Goal: Information Seeking & Learning: Understand process/instructions

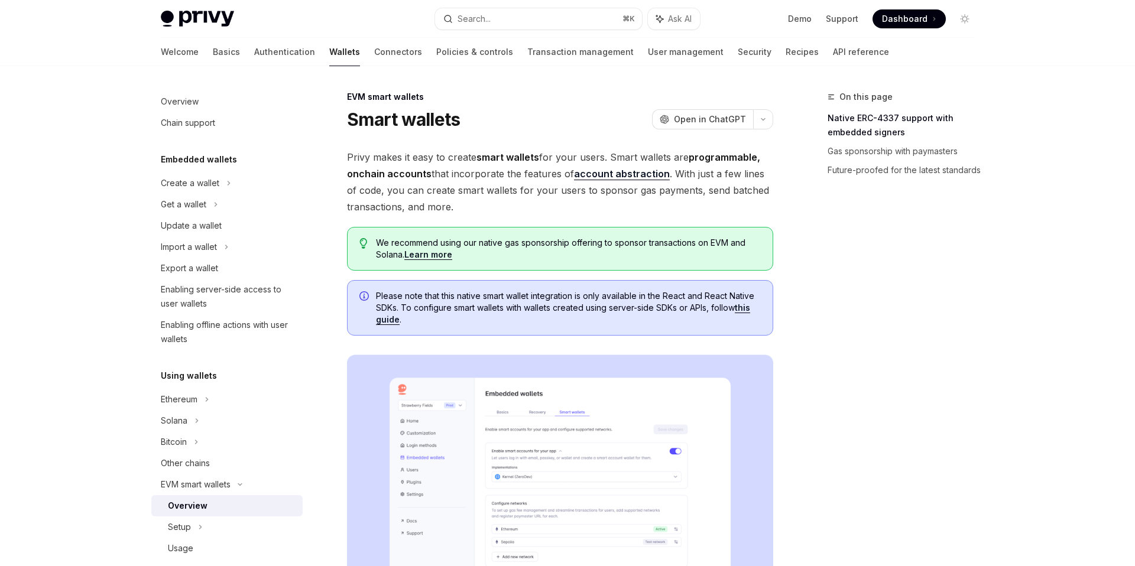
click at [367, 190] on span "Privy makes it easy to create smart wallets for your users. Smart wallets are p…" at bounding box center [560, 182] width 426 height 66
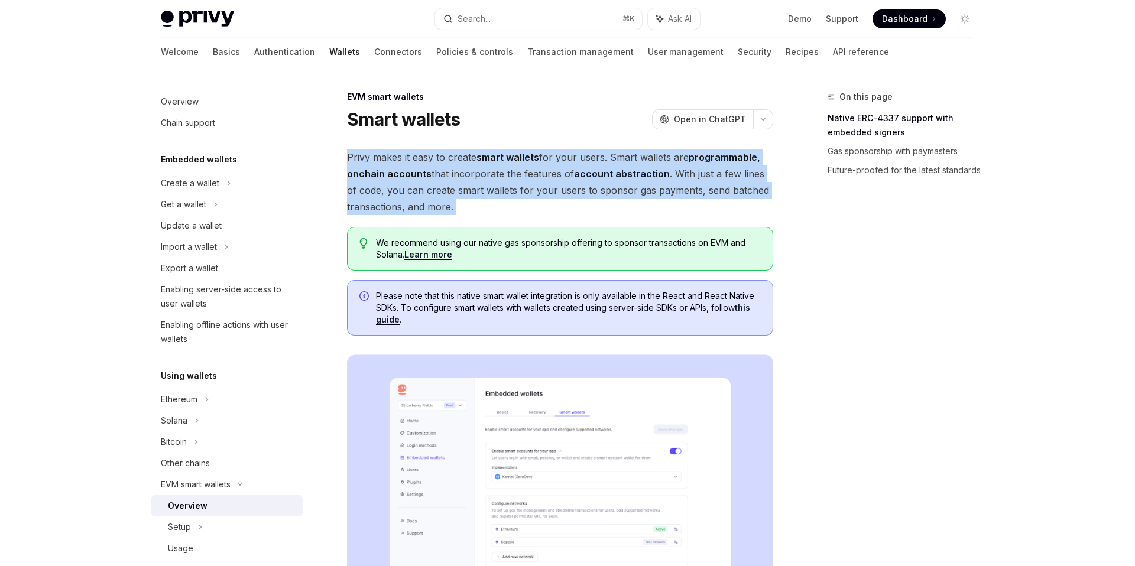
click at [367, 190] on span "Privy makes it easy to create smart wallets for your users. Smart wallets are p…" at bounding box center [560, 182] width 426 height 66
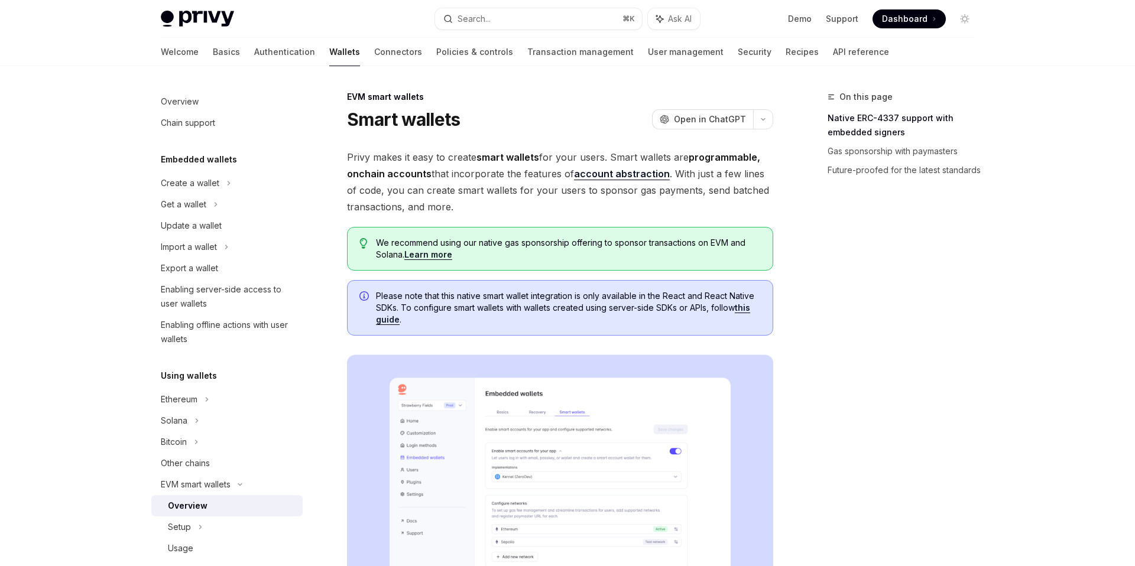
click at [368, 190] on span "Privy makes it easy to create smart wallets for your users. Smart wallets are p…" at bounding box center [560, 182] width 426 height 66
click at [404, 177] on strong "programmable, onchain accounts" at bounding box center [553, 165] width 413 height 28
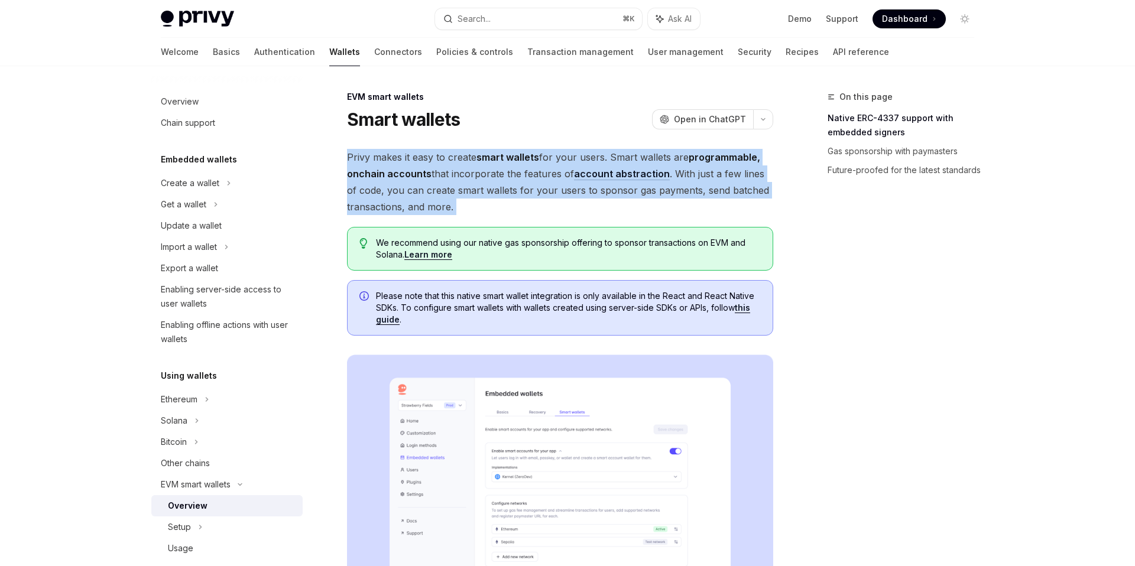
click at [404, 177] on strong "programmable, onchain accounts" at bounding box center [553, 165] width 413 height 28
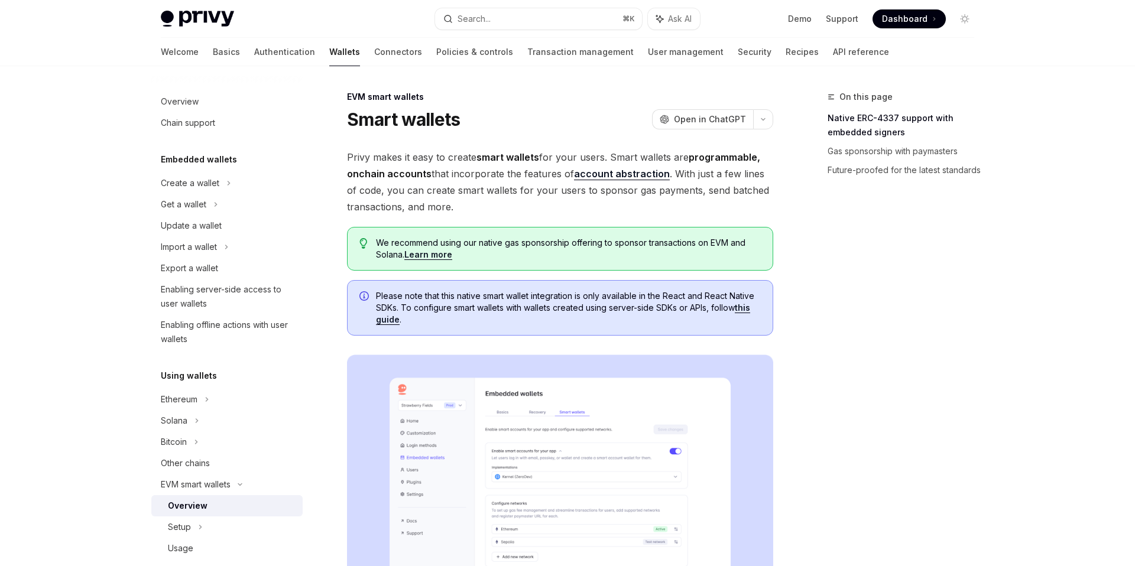
click at [425, 178] on strong "programmable, onchain accounts" at bounding box center [553, 165] width 413 height 28
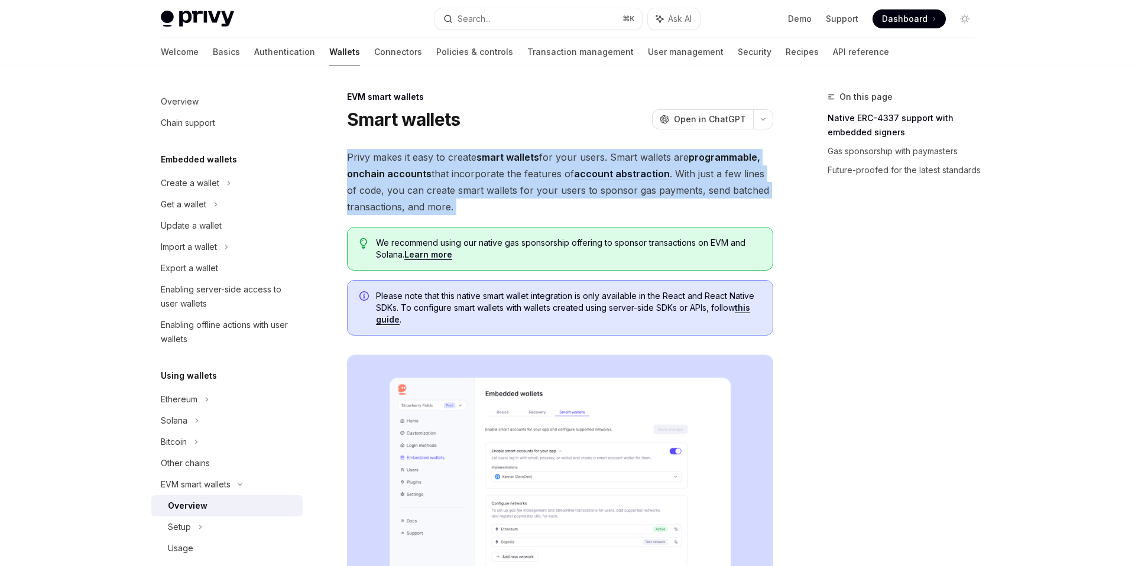
click at [425, 178] on strong "programmable, onchain accounts" at bounding box center [553, 165] width 413 height 28
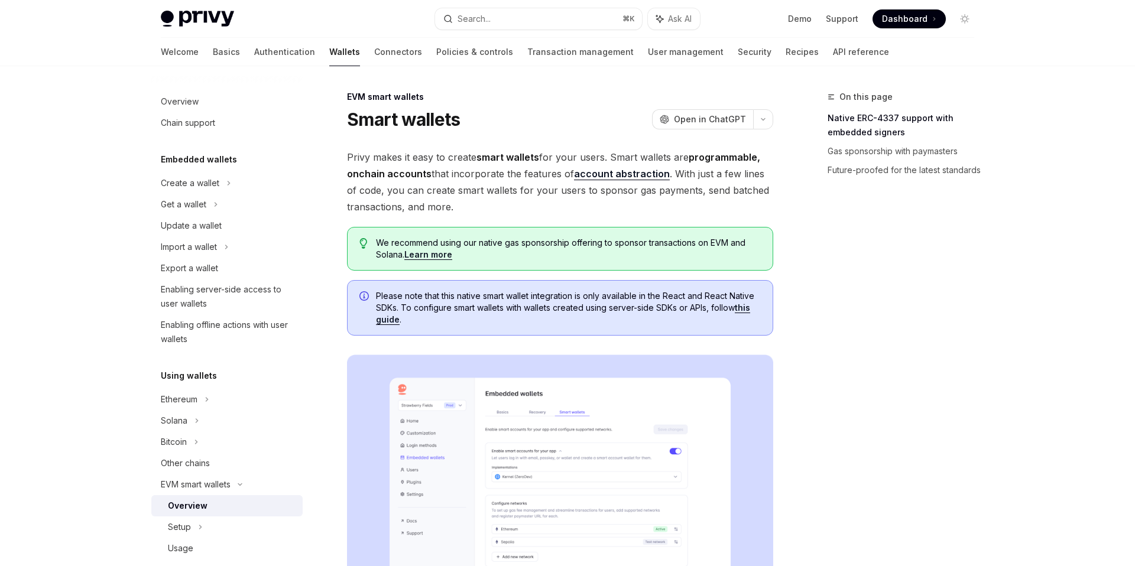
click at [438, 179] on span "Privy makes it easy to create smart wallets for your users. Smart wallets are p…" at bounding box center [560, 182] width 426 height 66
click at [462, 182] on span "Privy makes it easy to create smart wallets for your users. Smart wallets are p…" at bounding box center [560, 182] width 426 height 66
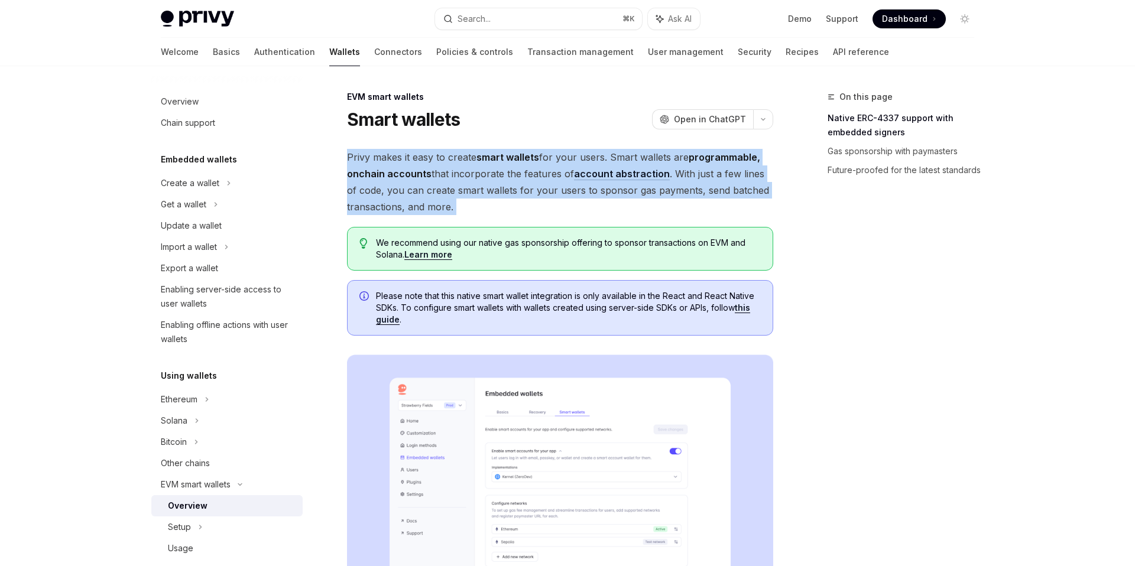
click at [462, 182] on span "Privy makes it easy to create smart wallets for your users. Smart wallets are p…" at bounding box center [560, 182] width 426 height 66
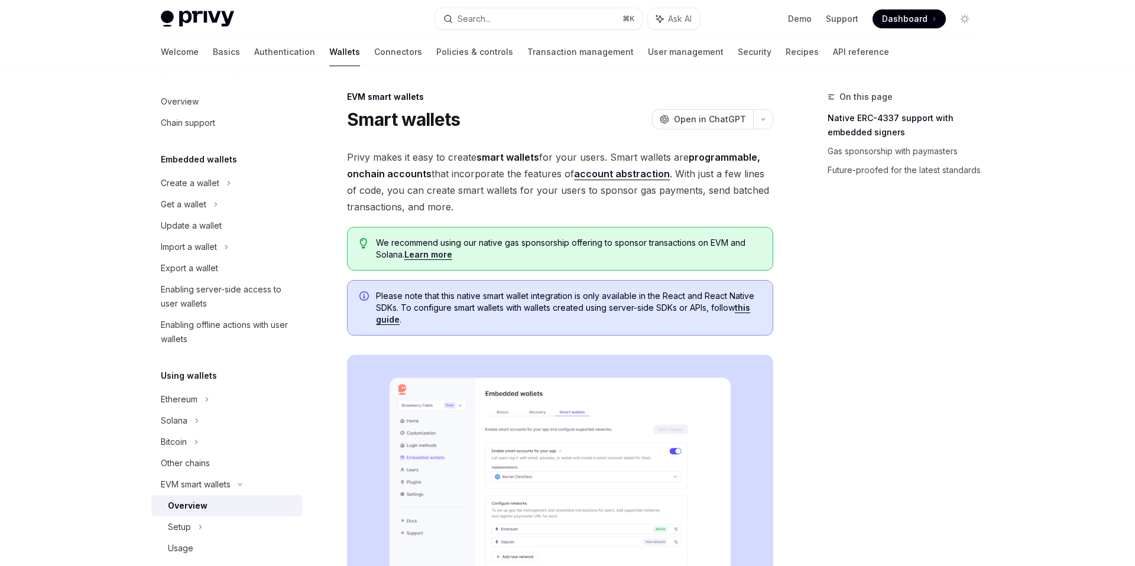
click at [470, 183] on span "Privy makes it easy to create smart wallets for your users. Smart wallets are p…" at bounding box center [560, 182] width 426 height 66
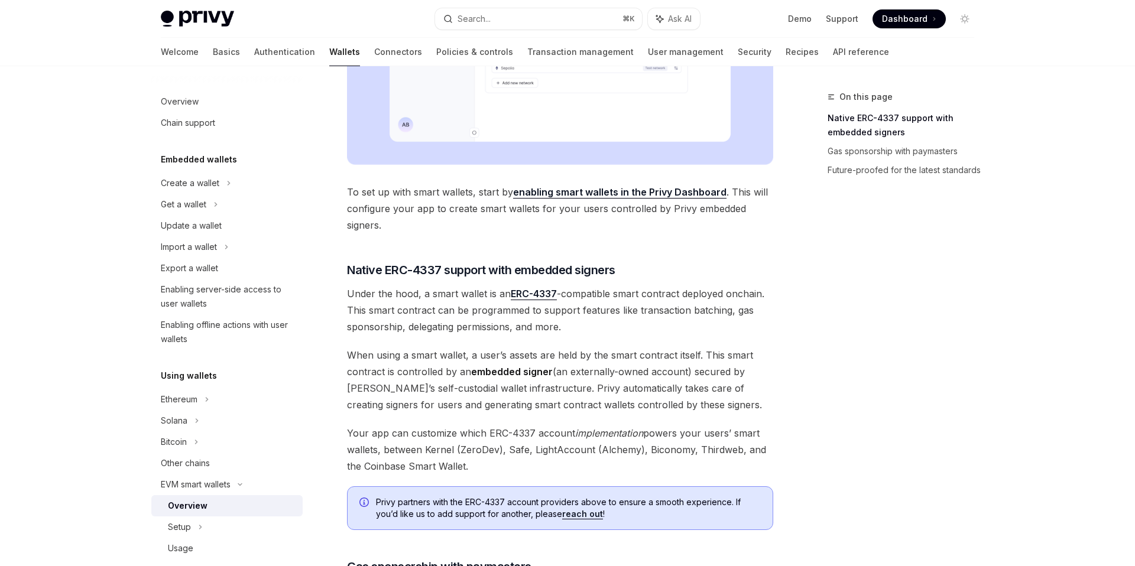
scroll to position [473, 0]
click at [452, 210] on span "To set up with smart wallets, start by enabling smart wallets in the Privy Dash…" at bounding box center [560, 209] width 426 height 50
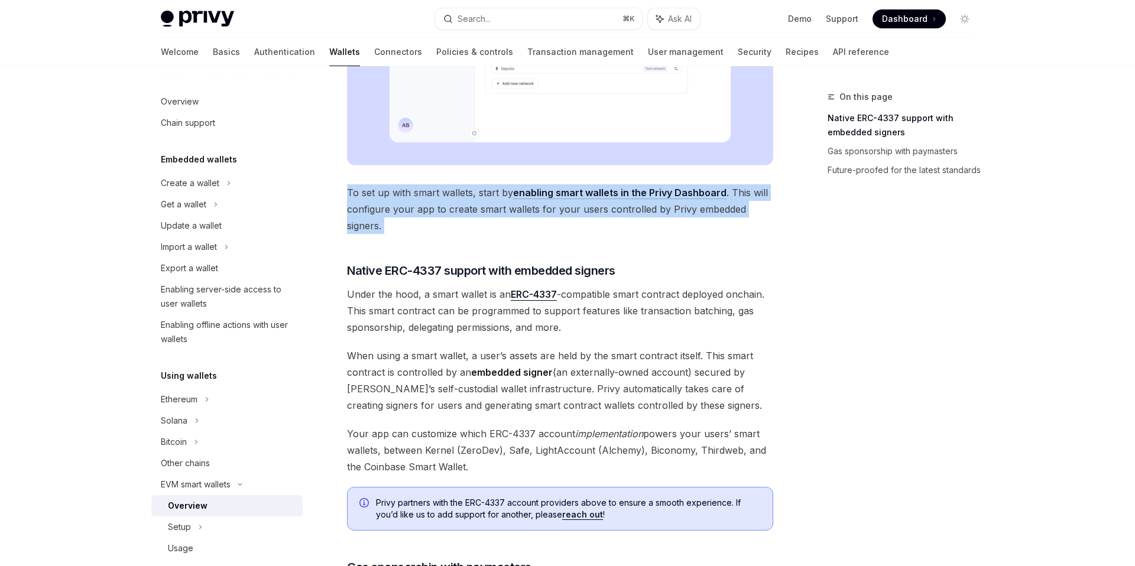
click at [452, 210] on span "To set up with smart wallets, start by enabling smart wallets in the Privy Dash…" at bounding box center [560, 209] width 426 height 50
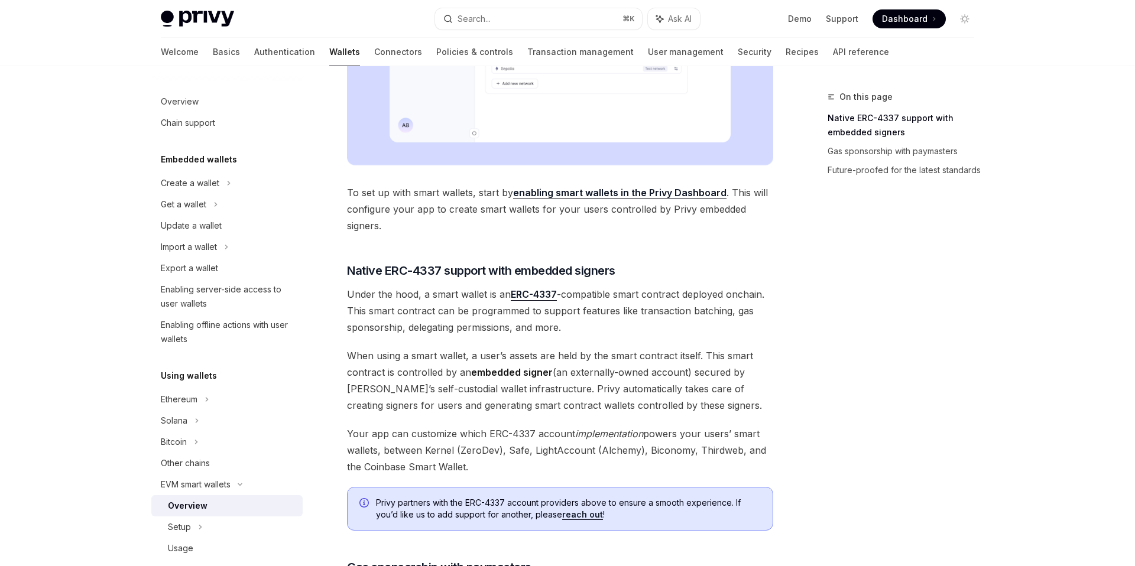
click at [464, 210] on span "To set up with smart wallets, start by enabling smart wallets in the Privy Dash…" at bounding box center [560, 209] width 426 height 50
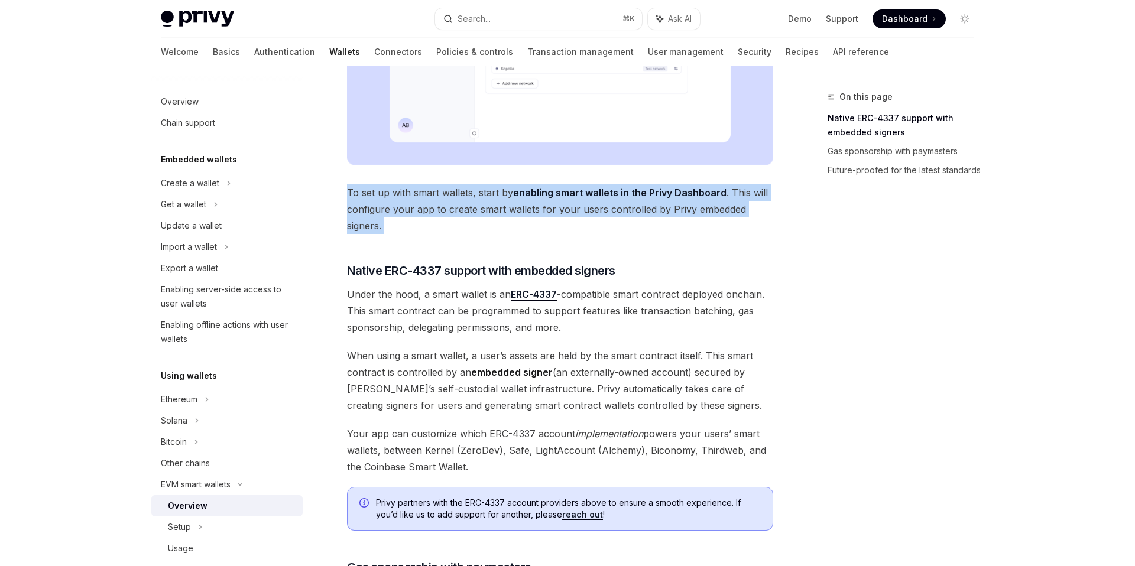
click at [464, 210] on span "To set up with smart wallets, start by enabling smart wallets in the Privy Dash…" at bounding box center [560, 209] width 426 height 50
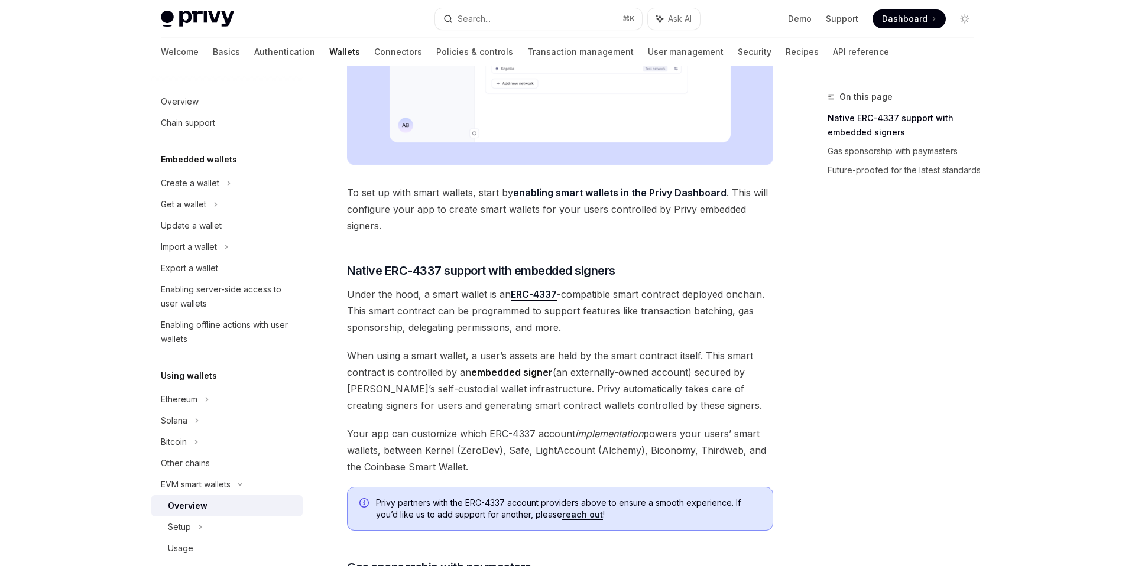
click at [472, 210] on span "To set up with smart wallets, start by enabling smart wallets in the Privy Dash…" at bounding box center [560, 209] width 426 height 50
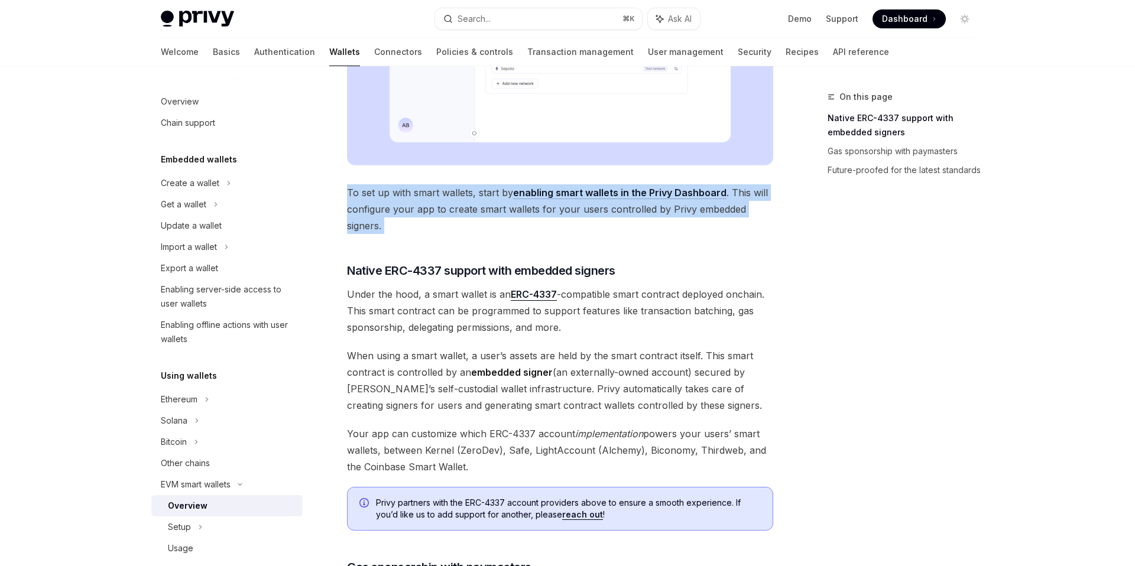
click at [472, 210] on span "To set up with smart wallets, start by enabling smart wallets in the Privy Dash…" at bounding box center [560, 209] width 426 height 50
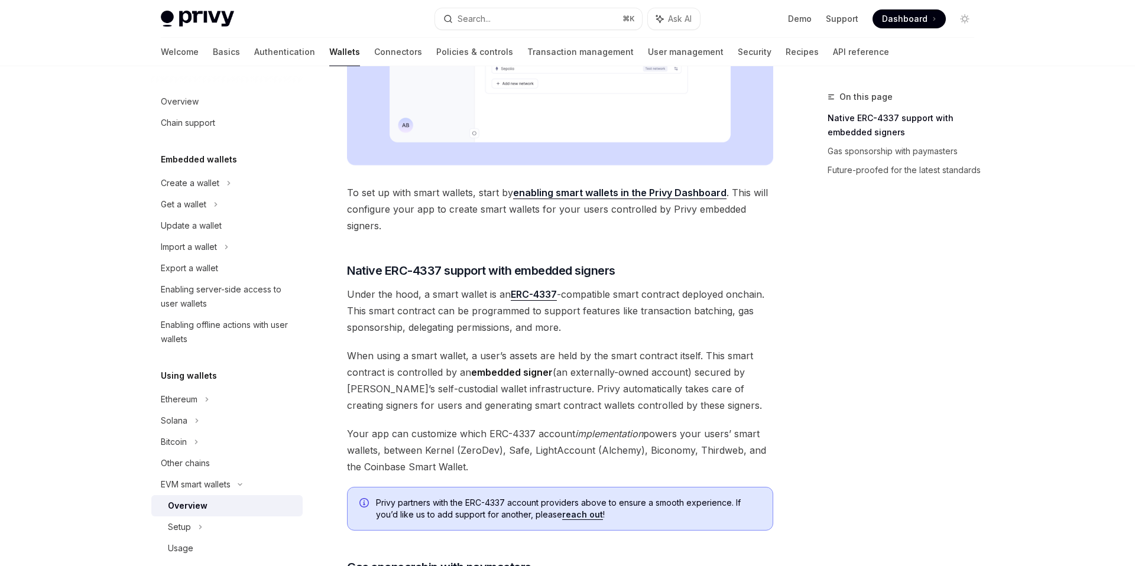
click at [476, 210] on span "To set up with smart wallets, start by enabling smart wallets in the Privy Dash…" at bounding box center [560, 209] width 426 height 50
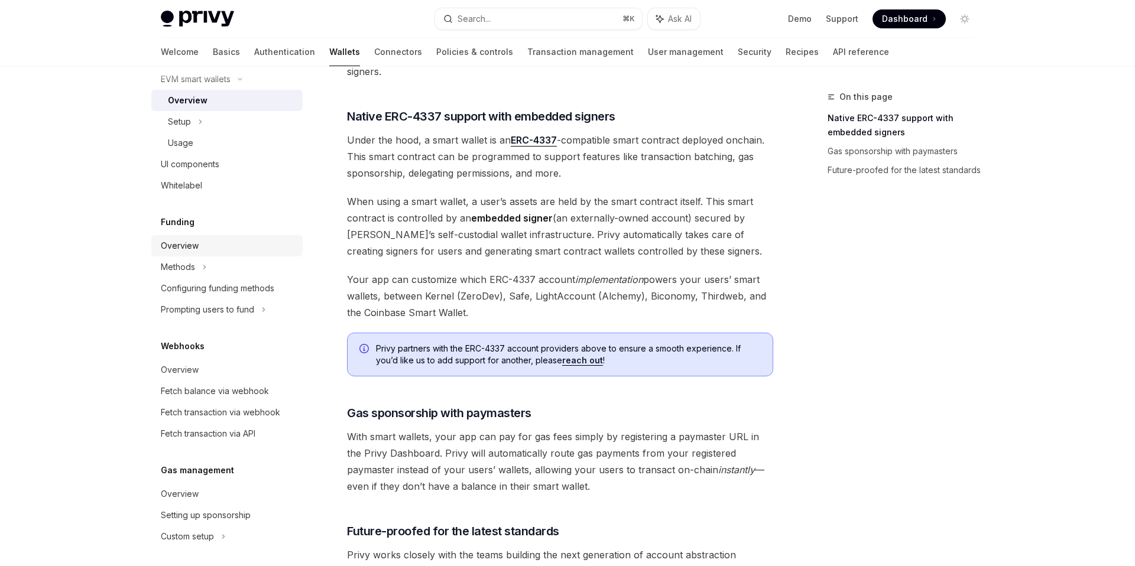
scroll to position [423, 0]
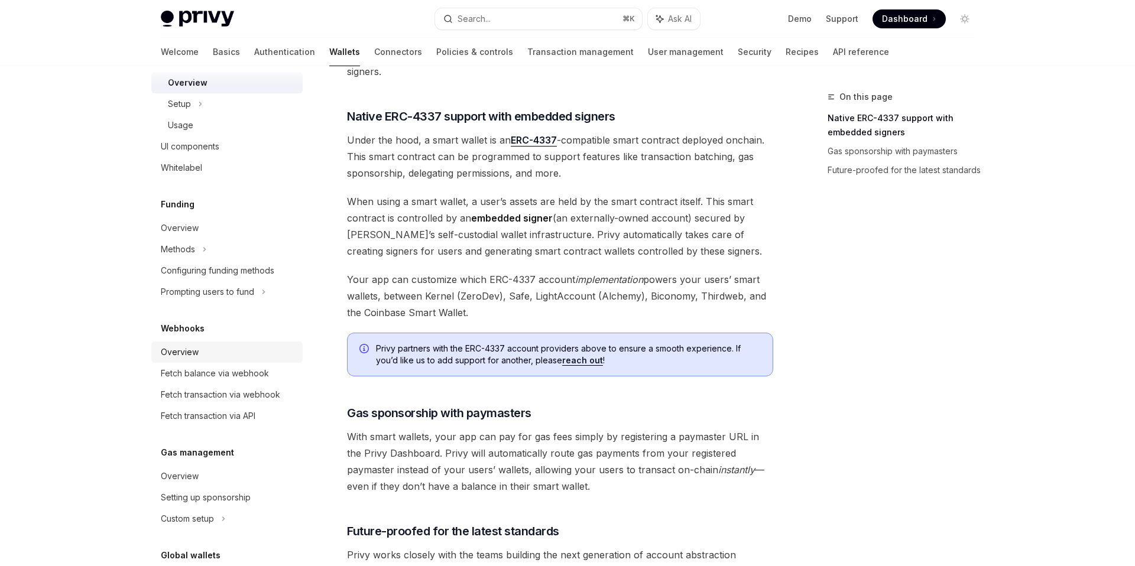
click at [215, 355] on div "Overview" at bounding box center [228, 352] width 135 height 14
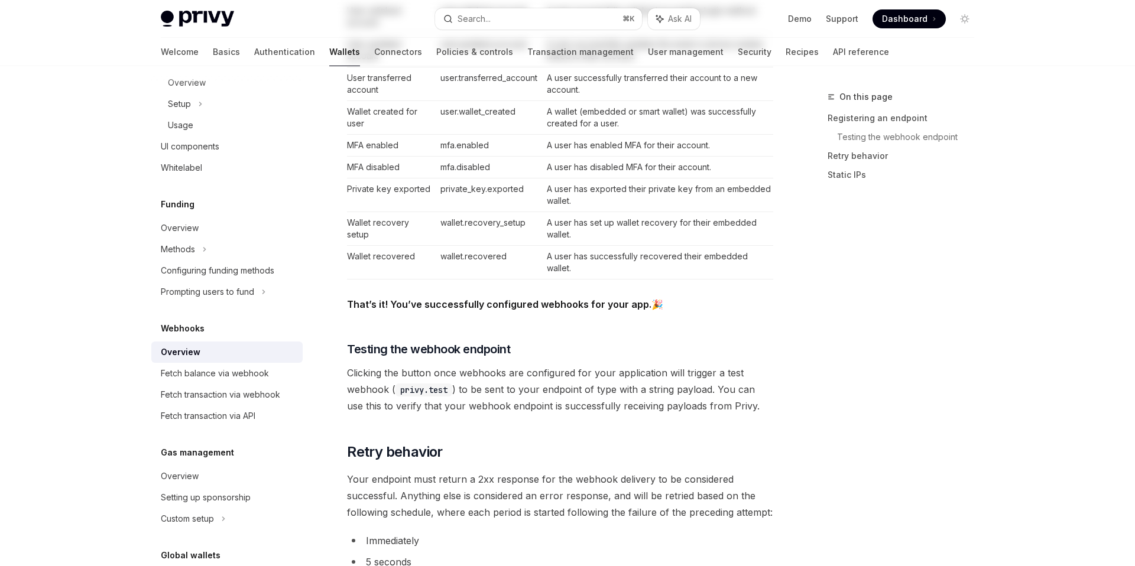
type textarea "*"
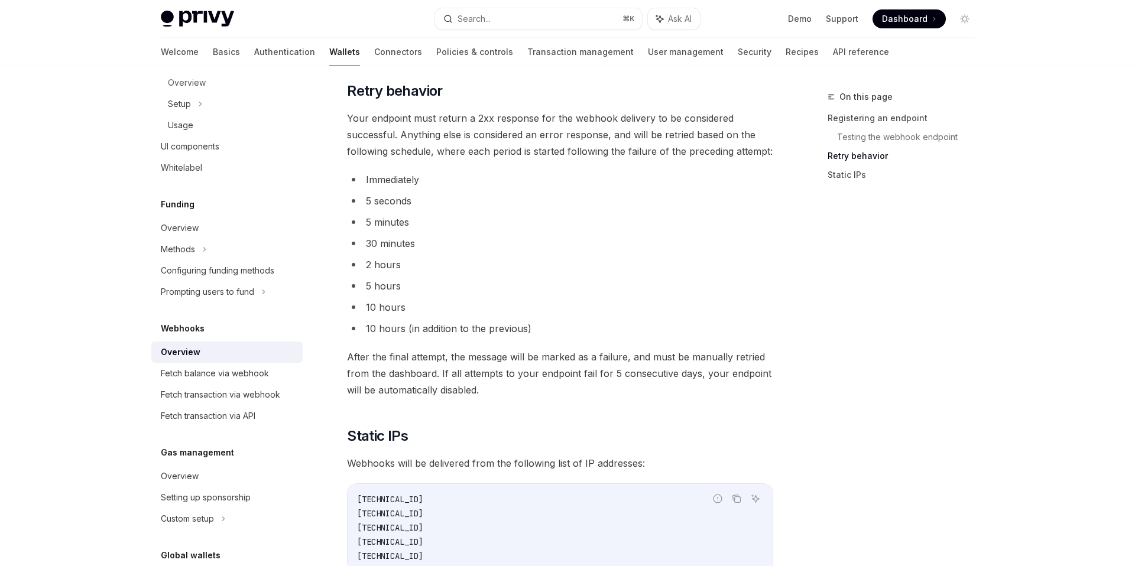
scroll to position [1170, 0]
